Goal: Go to known website: Access a specific website the user already knows

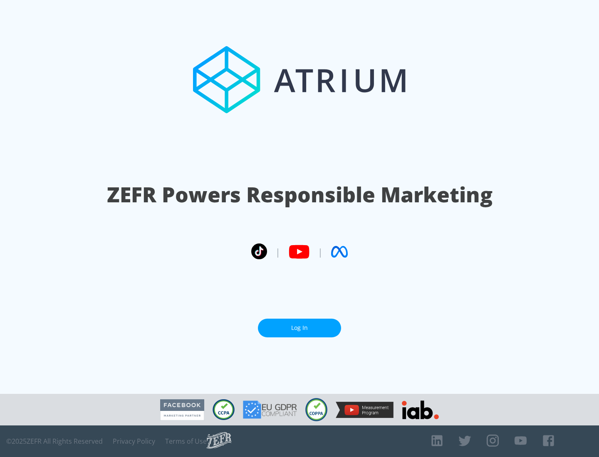
click at [299, 328] on link "Log In" at bounding box center [299, 328] width 83 height 19
